Goal: Information Seeking & Learning: Check status

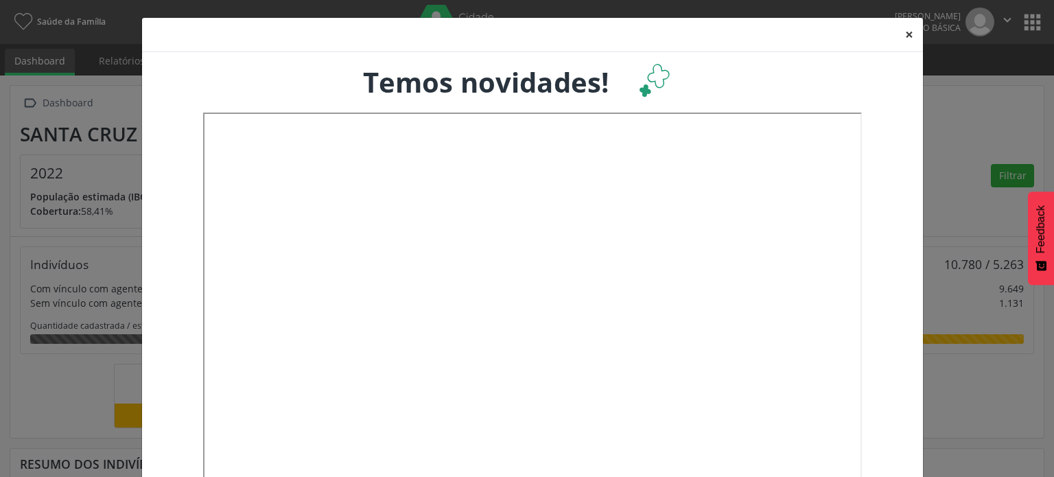
click at [904, 34] on button "×" at bounding box center [909, 35] width 27 height 34
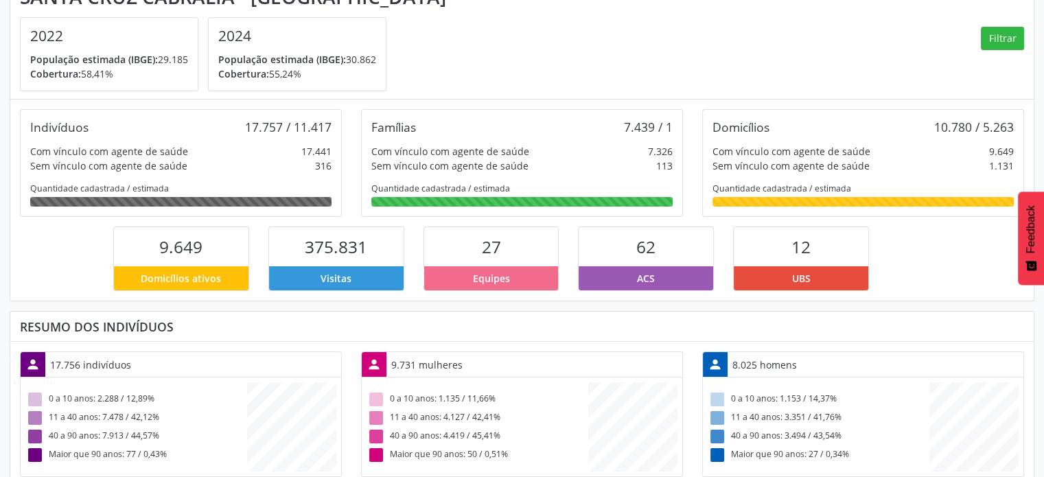
scroll to position [69, 0]
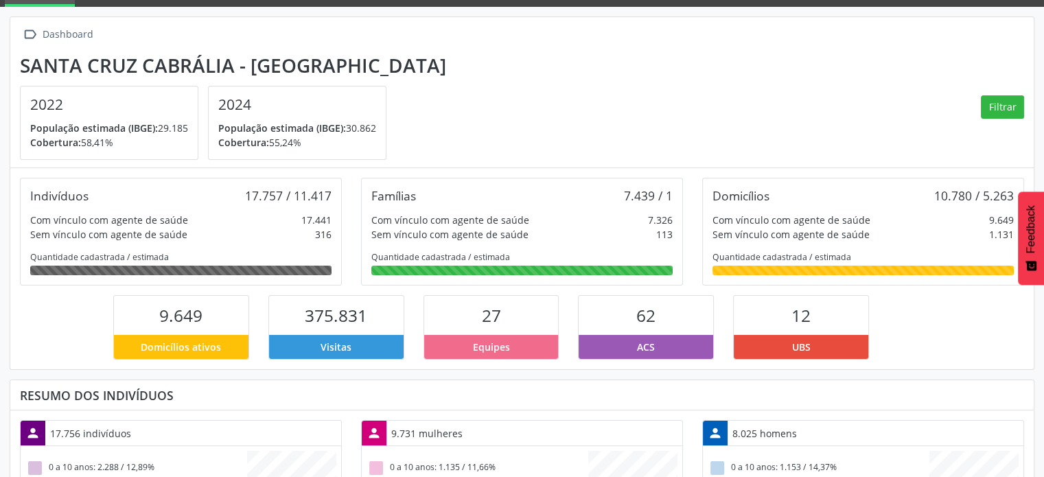
click at [575, 139] on section "[GEOGRAPHIC_DATA] - BA 2022 População estimada (IBGE): 29.185 [GEOGRAPHIC_DATA]…" at bounding box center [522, 107] width 1004 height 106
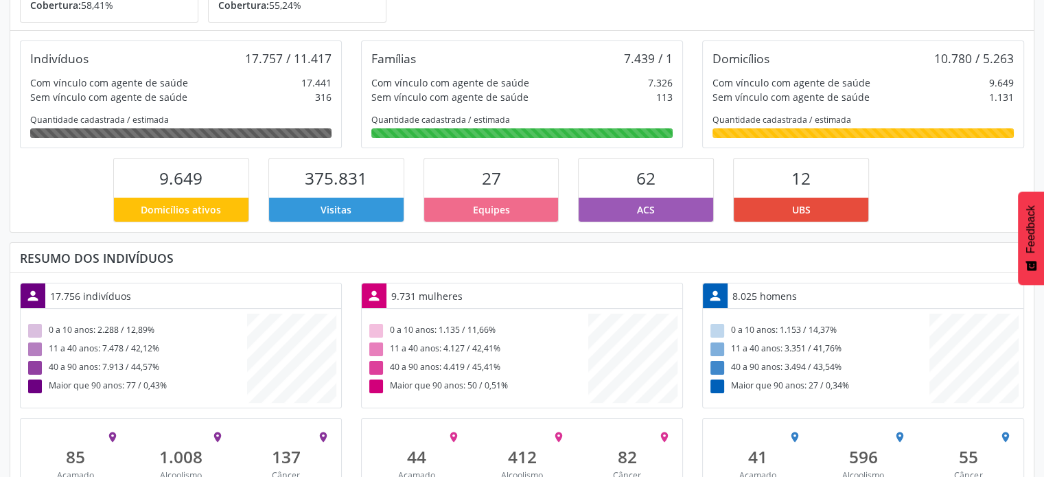
scroll to position [256, 0]
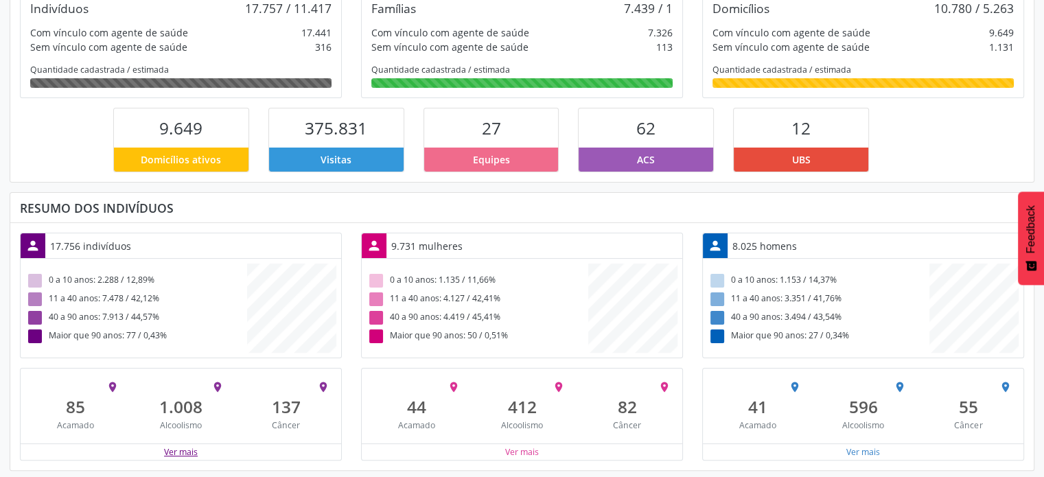
click at [185, 447] on button "Ver mais" at bounding box center [180, 451] width 35 height 13
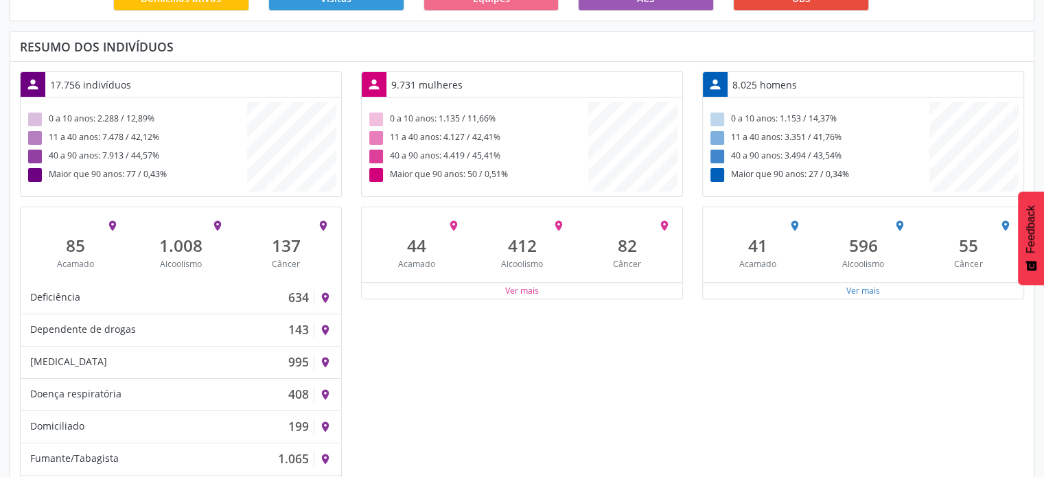
scroll to position [393, 0]
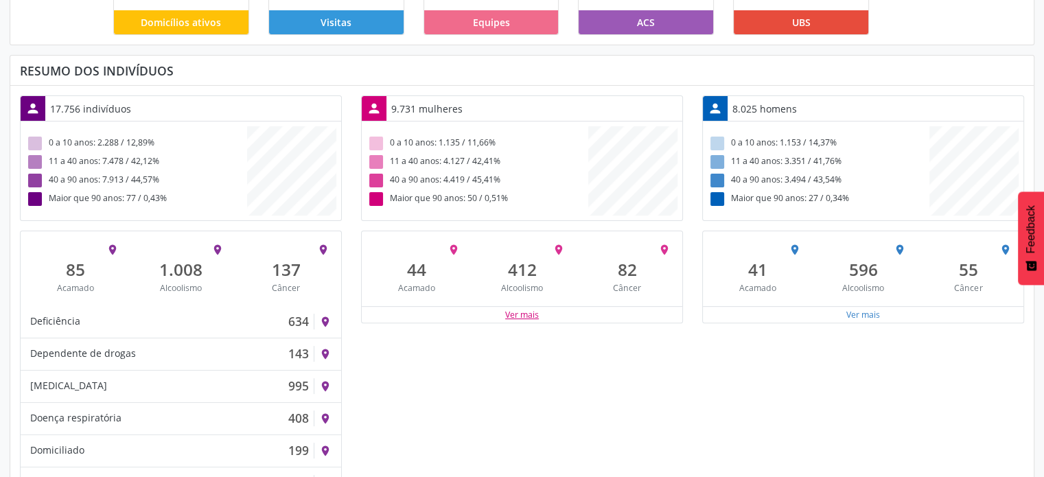
click at [525, 309] on button "Ver mais" at bounding box center [521, 314] width 35 height 13
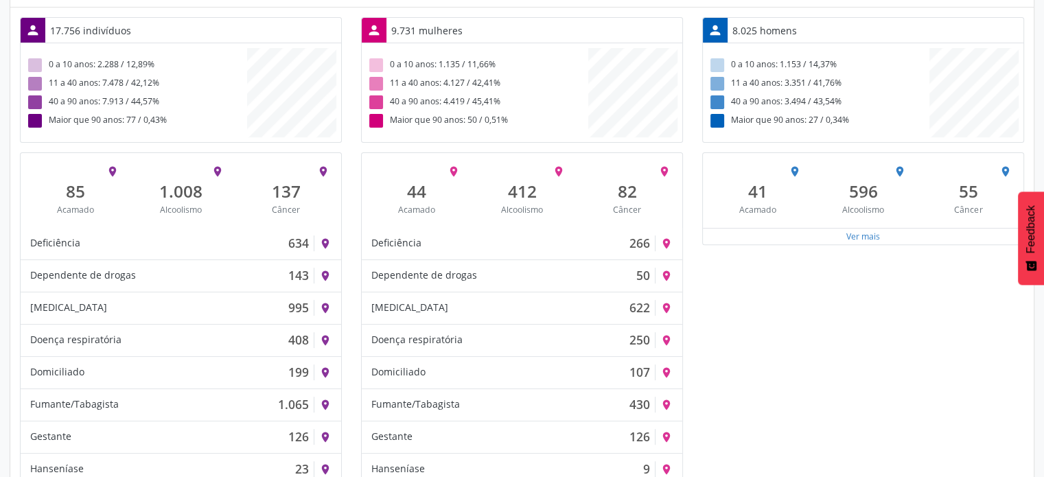
scroll to position [472, 0]
click at [868, 232] on button "Ver mais" at bounding box center [863, 235] width 35 height 13
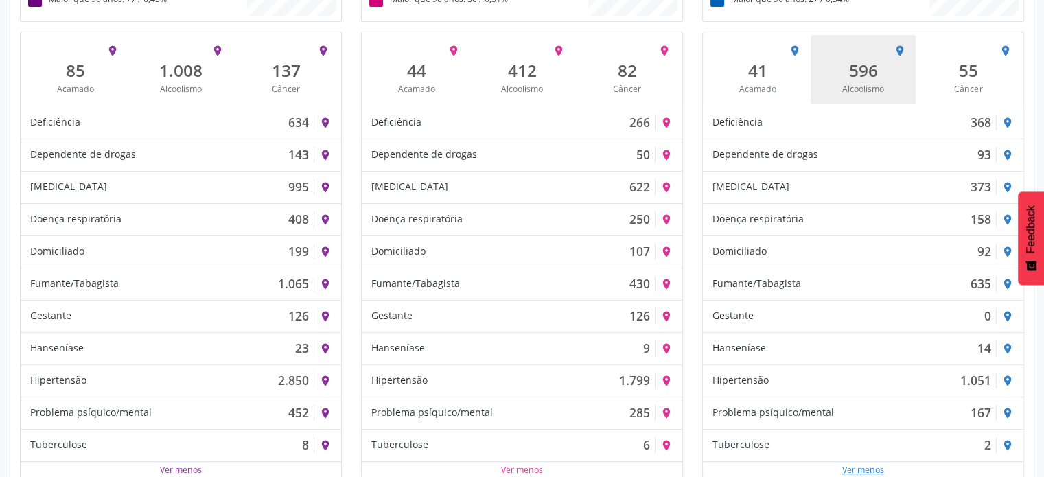
scroll to position [609, 0]
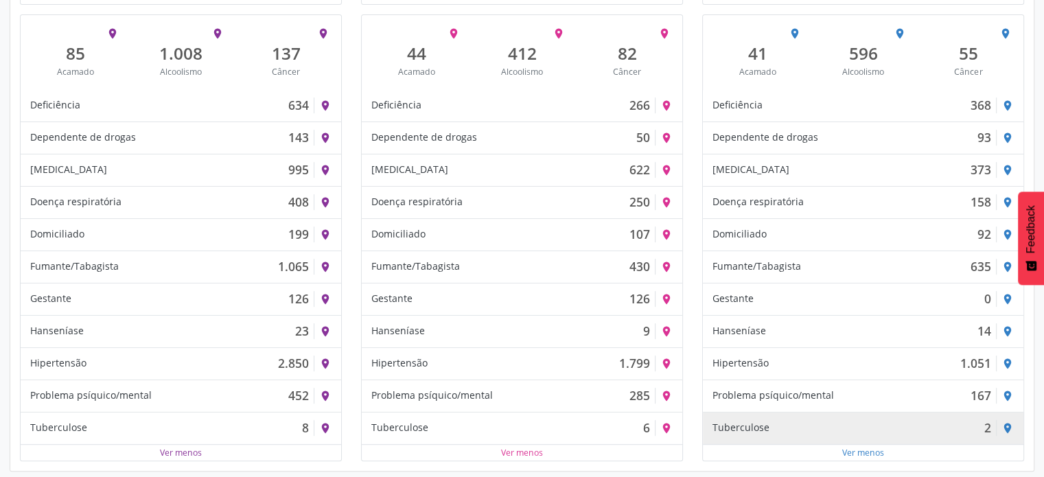
click at [979, 425] on div "Tuberculose 2" at bounding box center [854, 427] width 284 height 15
click at [895, 430] on div "Tuberculose 2" at bounding box center [854, 427] width 284 height 15
click at [777, 432] on div "Tuberculose 2 place" at bounding box center [863, 428] width 321 height 32
click at [732, 428] on div "Tuberculose" at bounding box center [740, 427] width 57 height 15
click at [1016, 423] on div "place" at bounding box center [1010, 428] width 27 height 22
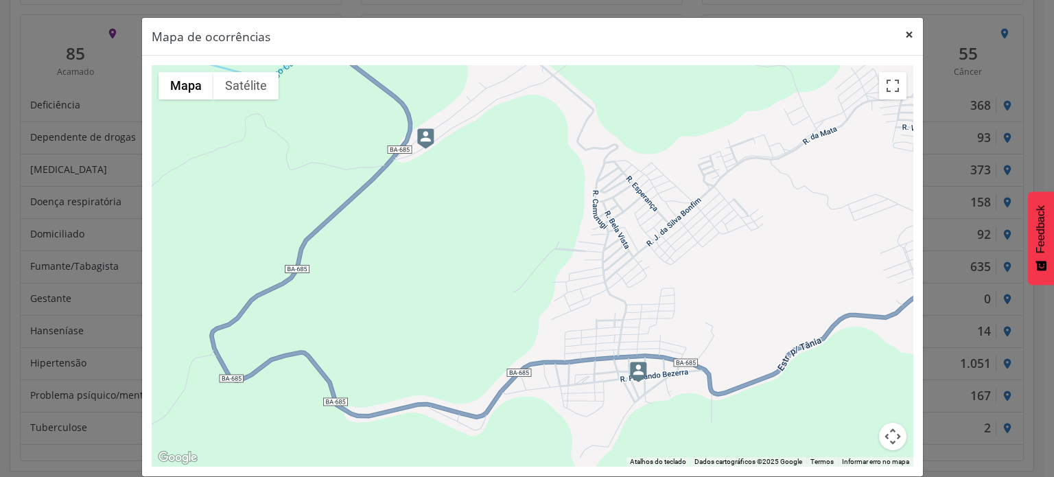
click at [907, 33] on button "×" at bounding box center [909, 35] width 27 height 34
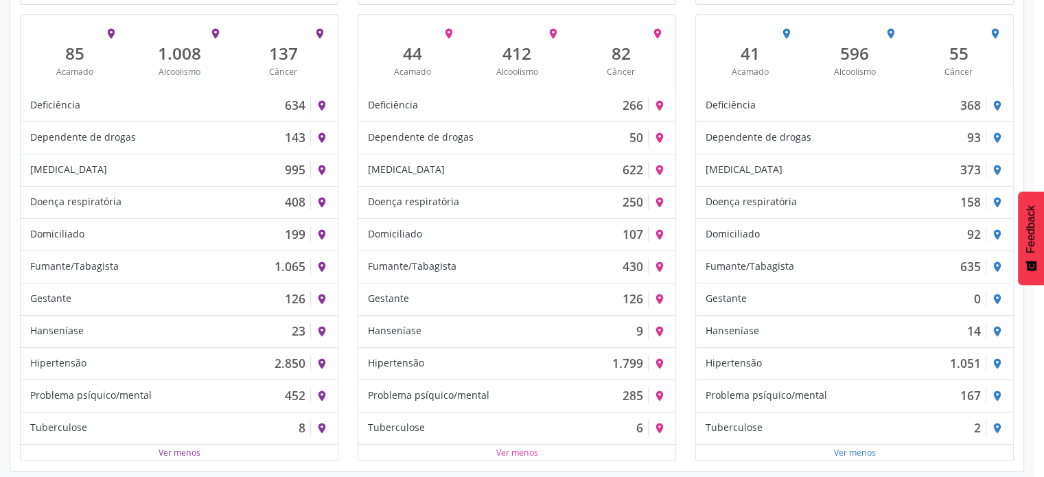
scroll to position [685765, 686004]
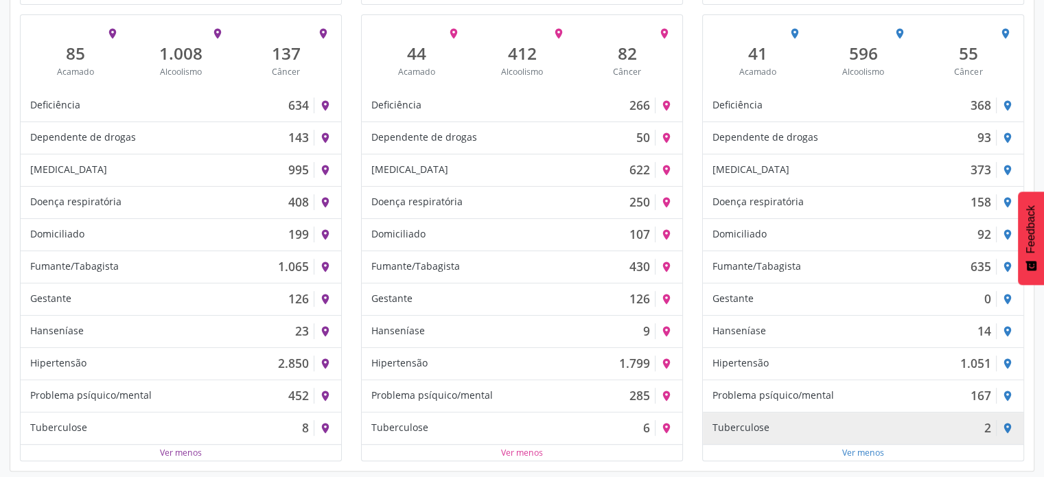
click at [745, 424] on div "Tuberculose" at bounding box center [740, 427] width 57 height 15
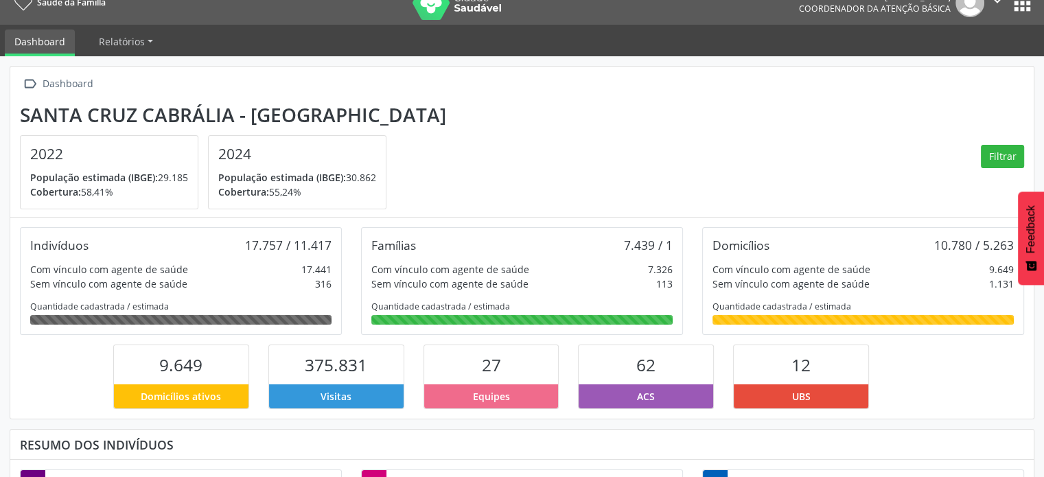
scroll to position [0, 0]
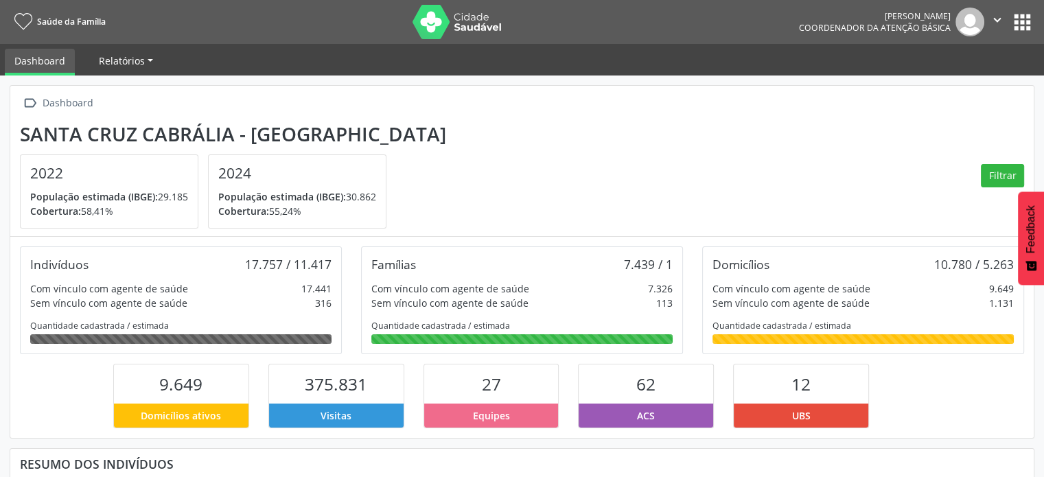
click at [126, 64] on span "Relatórios" at bounding box center [122, 60] width 46 height 13
click at [145, 60] on link "Relatórios" at bounding box center [125, 61] width 73 height 24
click at [133, 65] on span "Relatórios" at bounding box center [122, 60] width 46 height 13
click at [132, 89] on link "Desfechos da visita" at bounding box center [148, 93] width 117 height 24
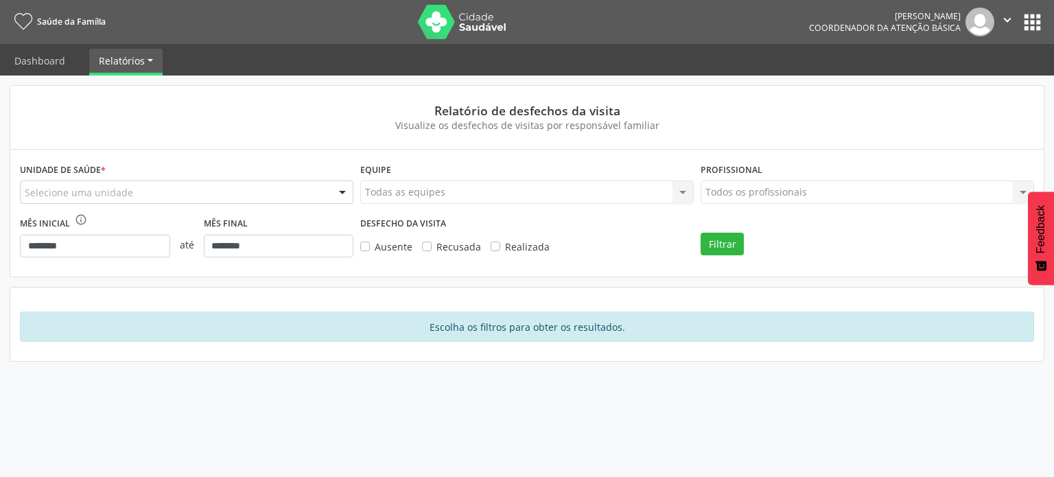
click at [341, 191] on div at bounding box center [342, 192] width 21 height 23
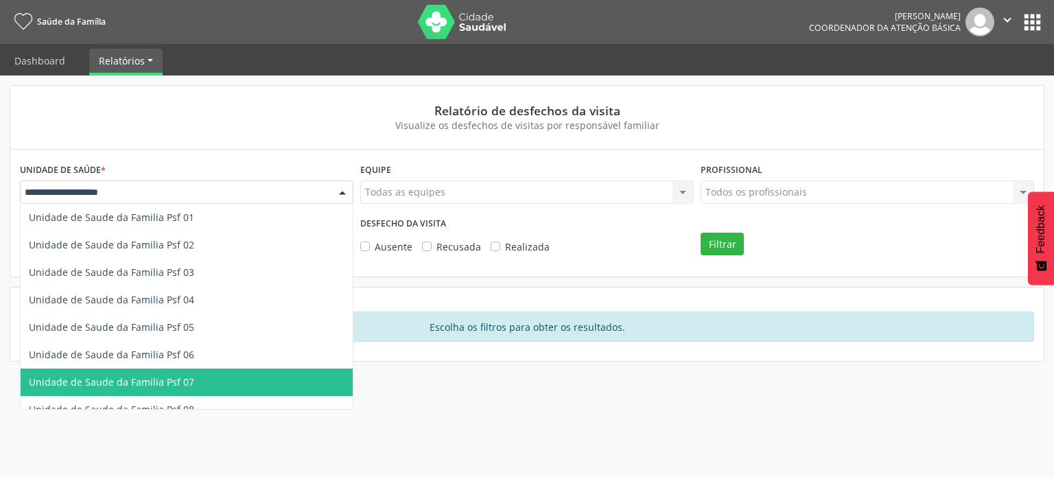
click at [170, 381] on span "Unidade de Saude da Familia Psf 07" at bounding box center [111, 381] width 165 height 13
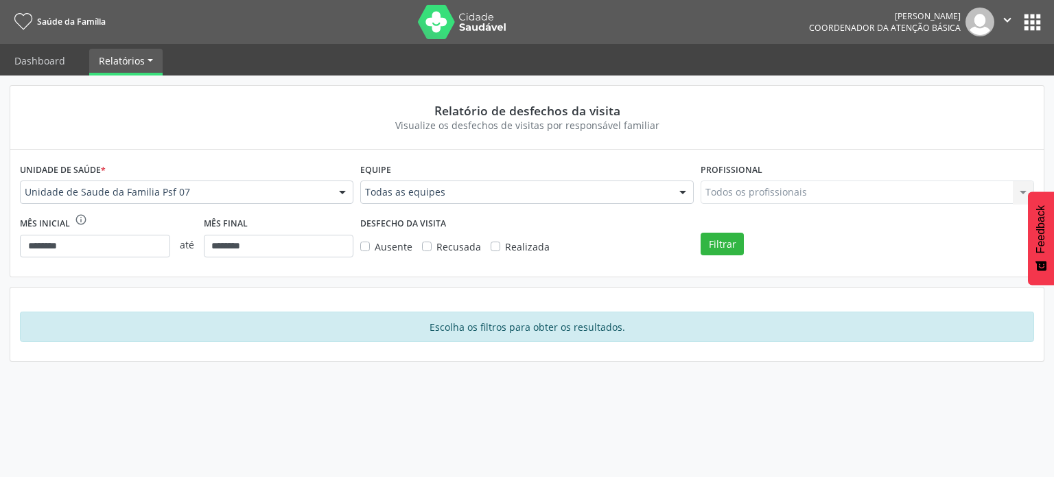
click at [505, 249] on label "Realizada" at bounding box center [527, 247] width 45 height 14
click at [1024, 191] on div "Todos os profissionais Todos os profissionais Nenhum resultado encontrado para:…" at bounding box center [868, 192] width 334 height 23
click at [1023, 191] on div "Todos os profissionais Todos os profissionais Nenhum resultado encontrado para:…" at bounding box center [868, 192] width 334 height 23
click at [915, 193] on div "Todos os profissionais Todos os profissionais Nenhum resultado encontrado para:…" at bounding box center [868, 192] width 334 height 23
click at [1020, 189] on div "Todos os profissionais Todos os profissionais Nenhum resultado encontrado para:…" at bounding box center [868, 192] width 334 height 23
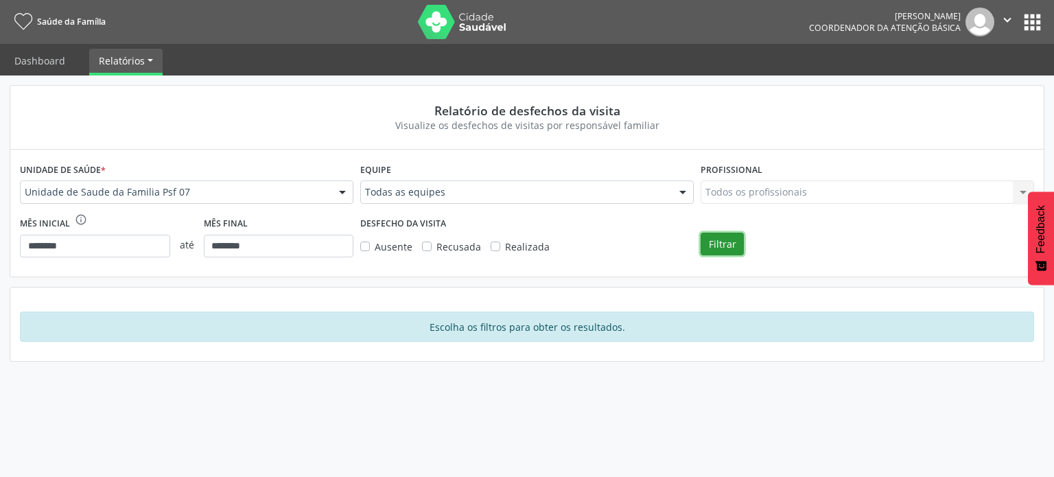
click at [717, 248] on button "Filtrar" at bounding box center [722, 244] width 43 height 23
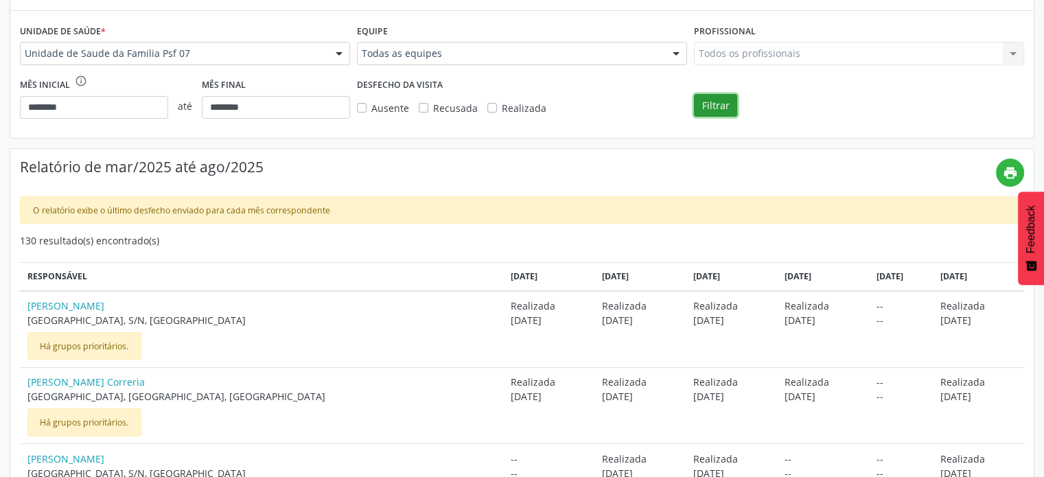
scroll to position [162, 0]
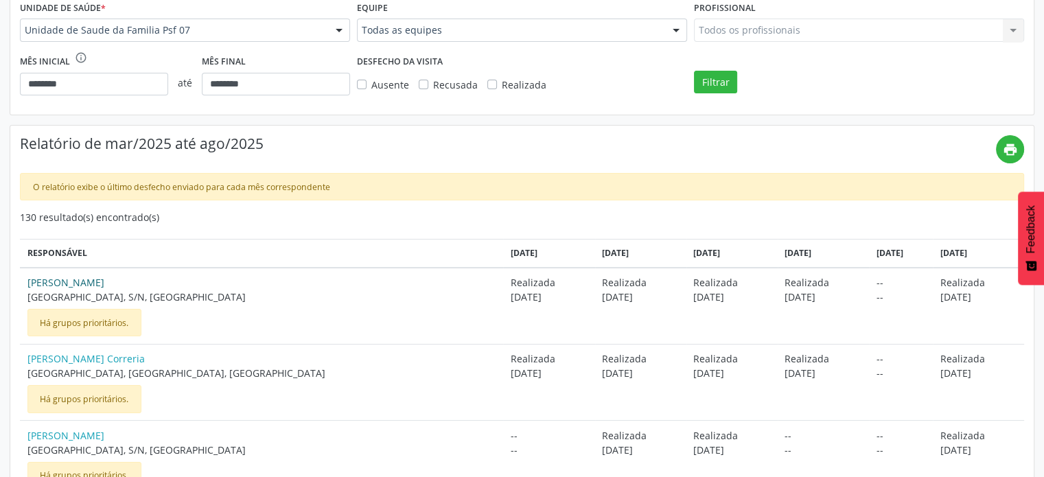
click at [124, 281] on link "[PERSON_NAME]" at bounding box center [261, 282] width 469 height 14
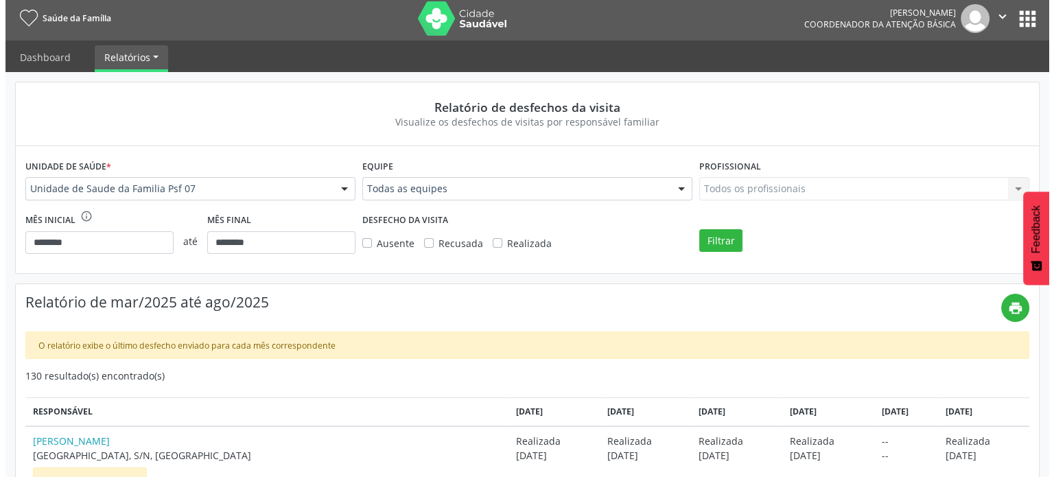
scroll to position [0, 0]
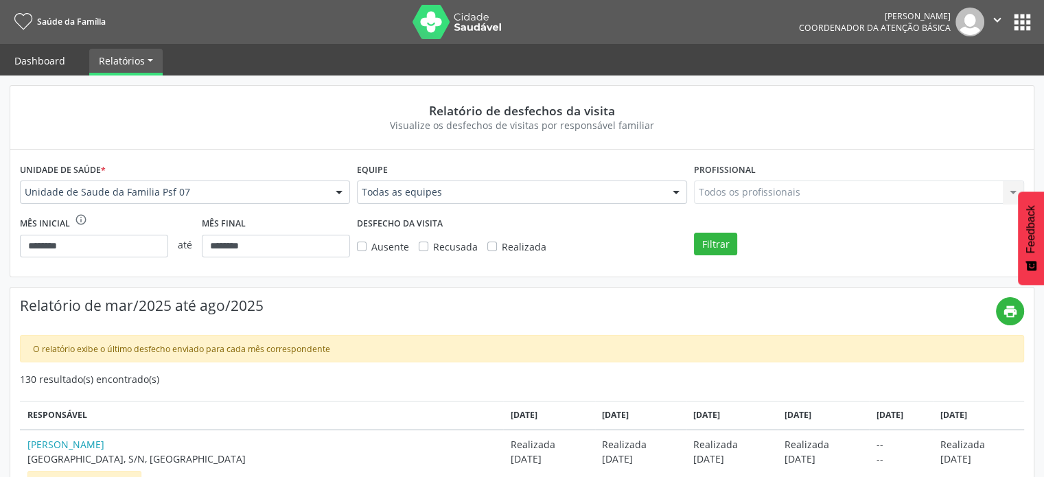
click at [45, 65] on link "Dashboard" at bounding box center [40, 61] width 70 height 24
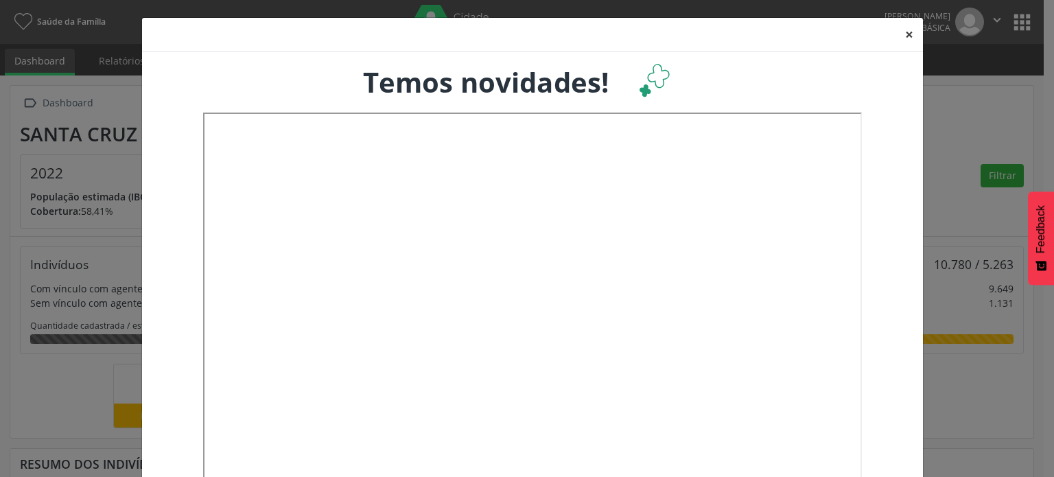
click at [902, 33] on button "×" at bounding box center [909, 35] width 27 height 34
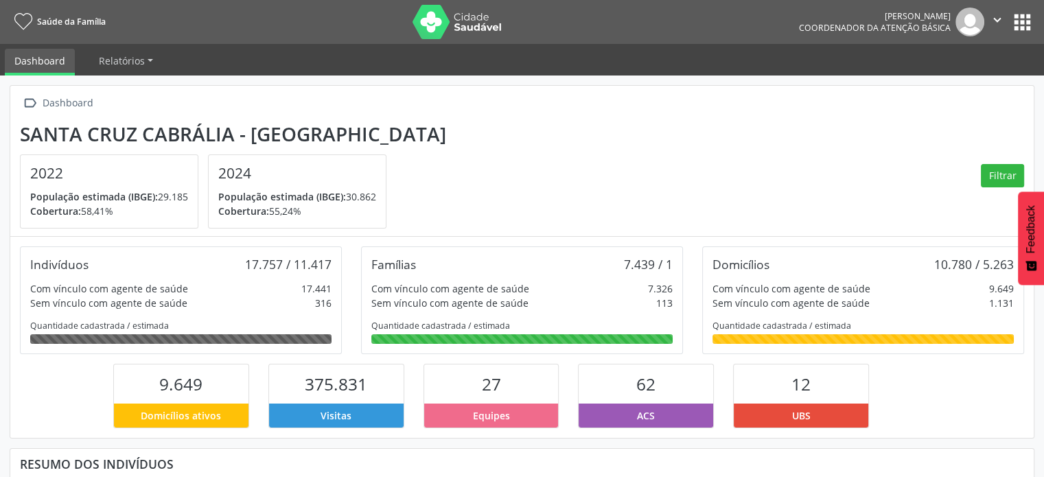
scroll to position [226, 341]
click at [999, 21] on icon "" at bounding box center [997, 19] width 15 height 15
click at [938, 86] on link "Sair" at bounding box center [962, 83] width 95 height 19
